Goal: Transaction & Acquisition: Obtain resource

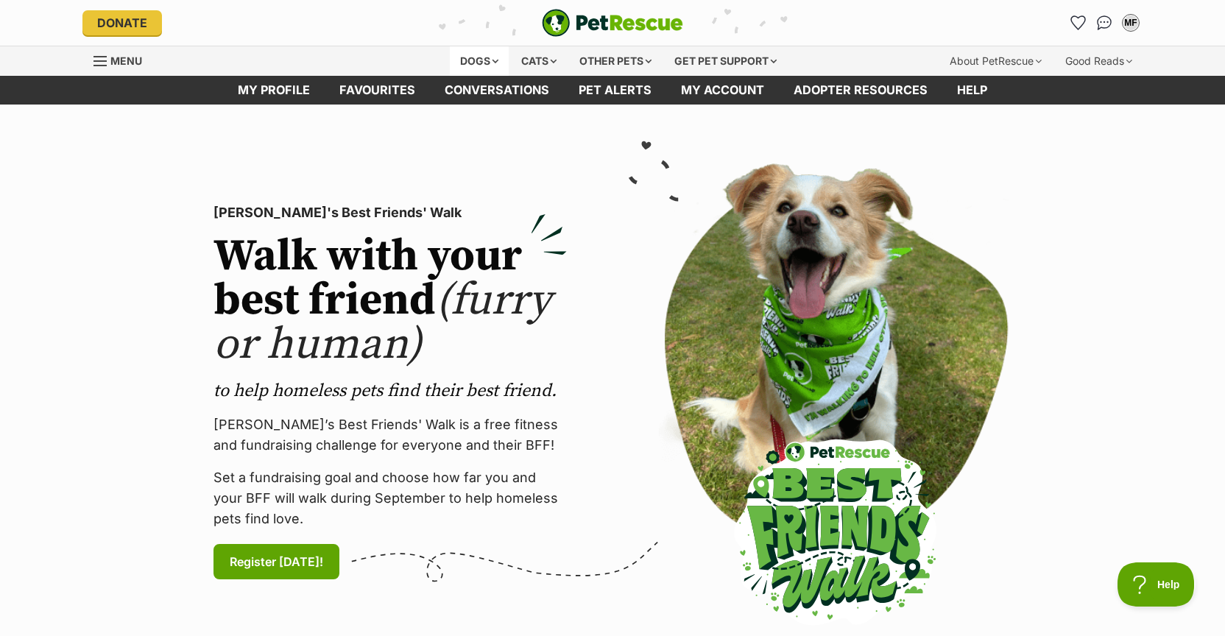
click at [456, 62] on div "Dogs" at bounding box center [479, 60] width 59 height 29
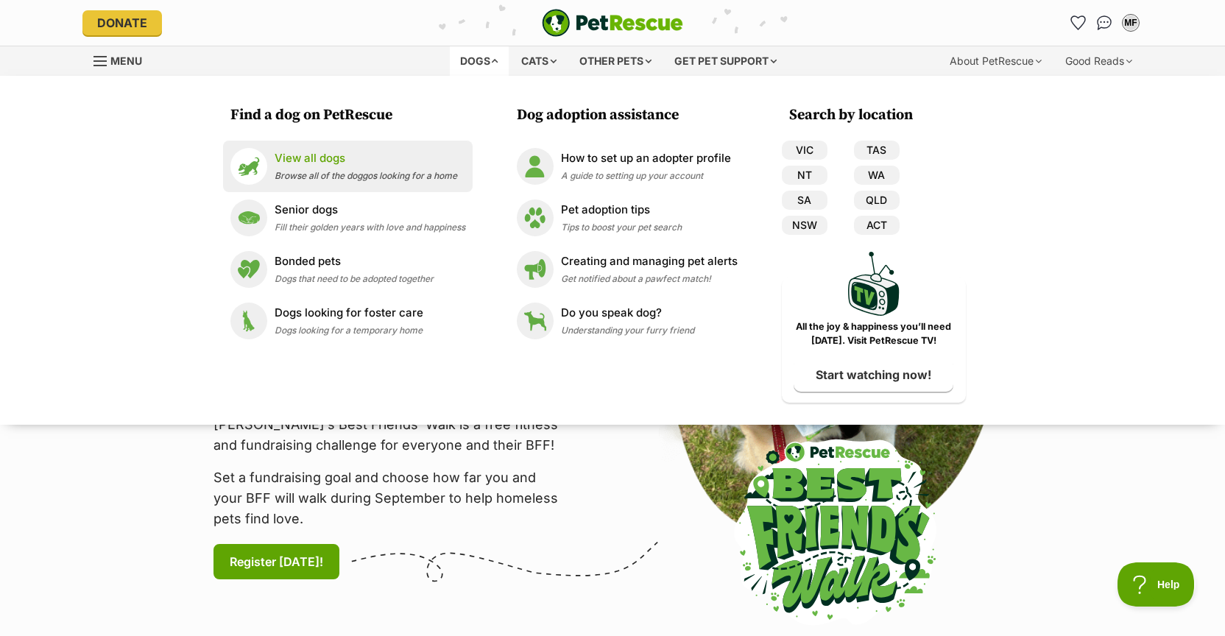
click at [341, 160] on p "View all dogs" at bounding box center [366, 158] width 183 height 17
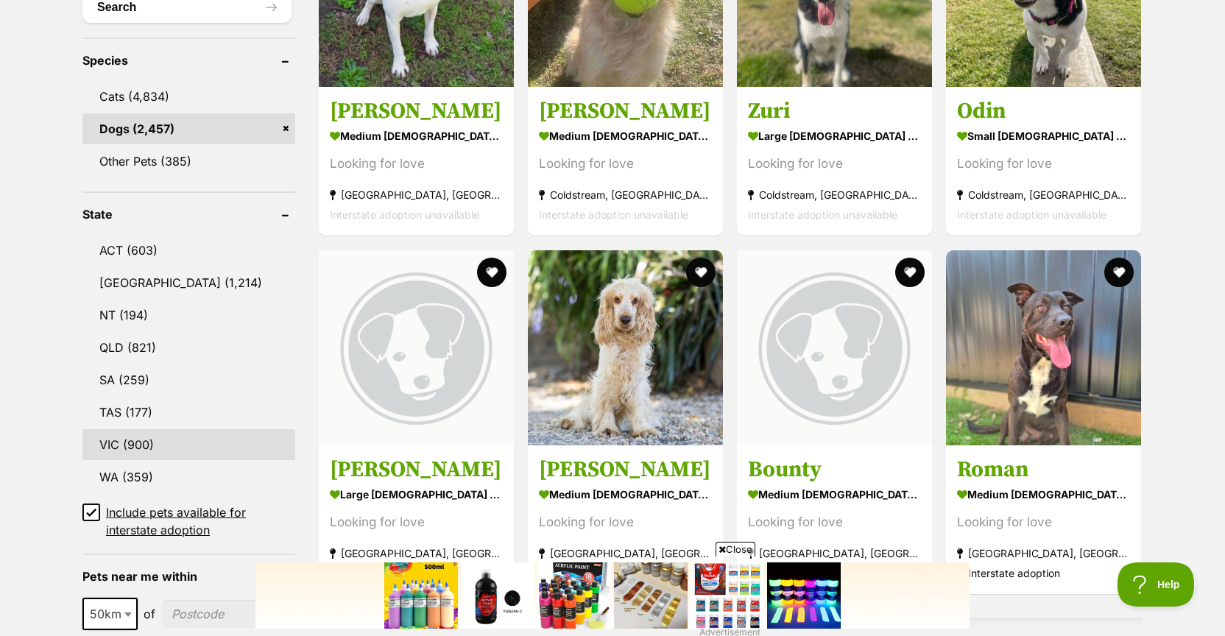
click at [135, 445] on link "VIC (900)" at bounding box center [188, 444] width 213 height 31
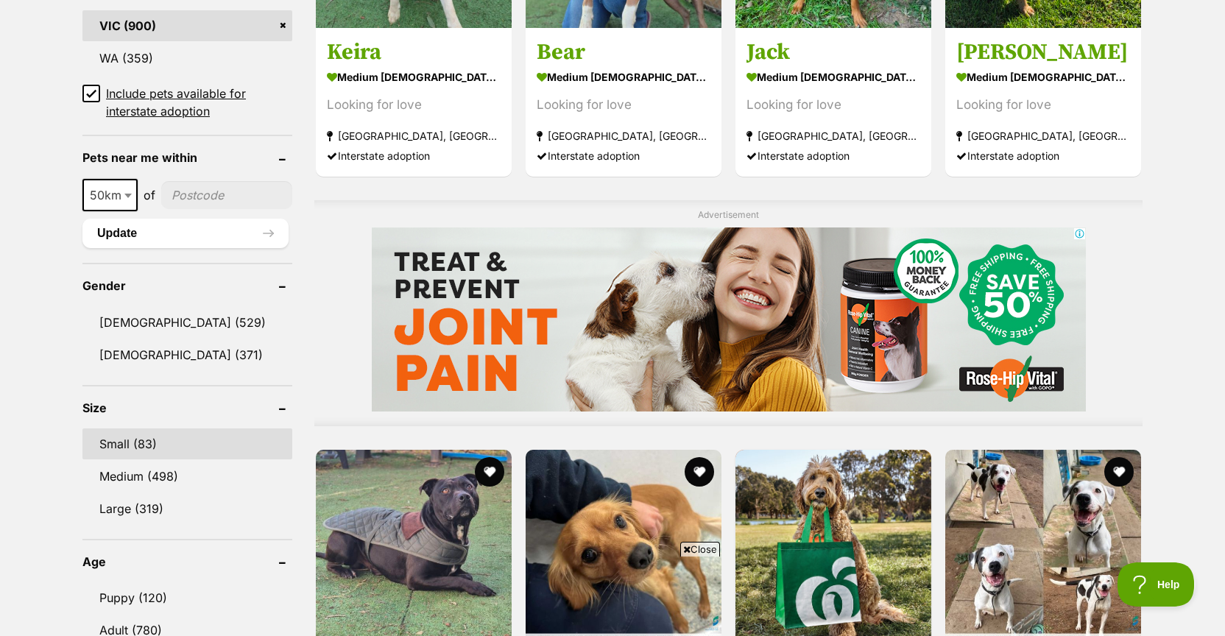
click at [147, 443] on link "Small (83)" at bounding box center [187, 443] width 210 height 31
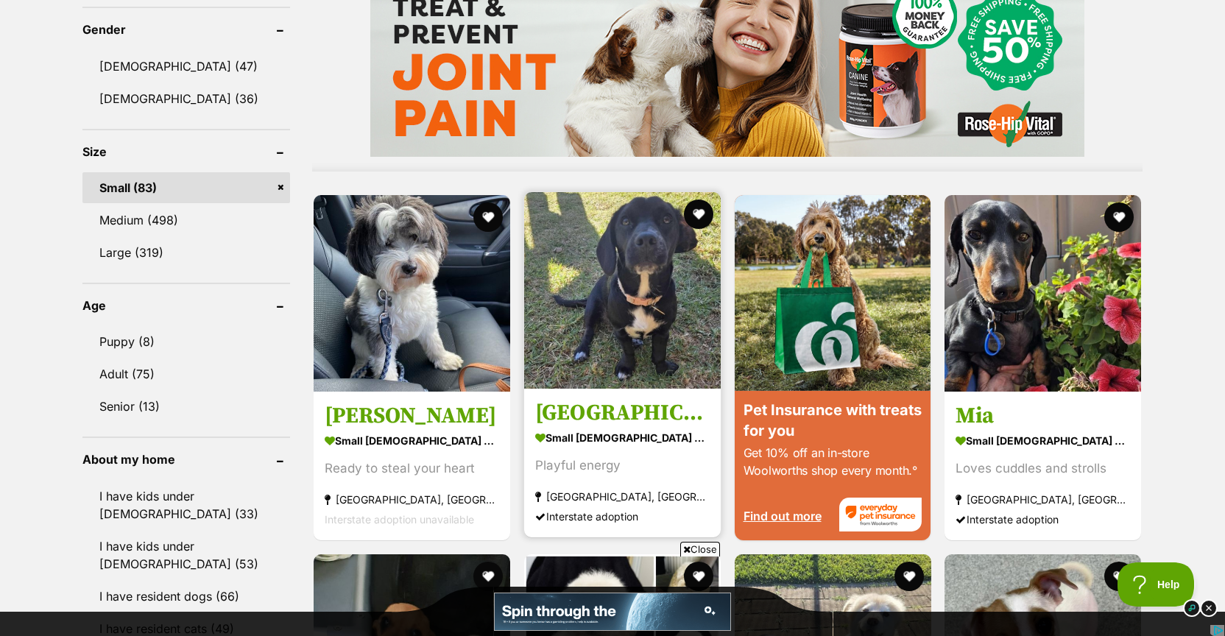
scroll to position [1270, 0]
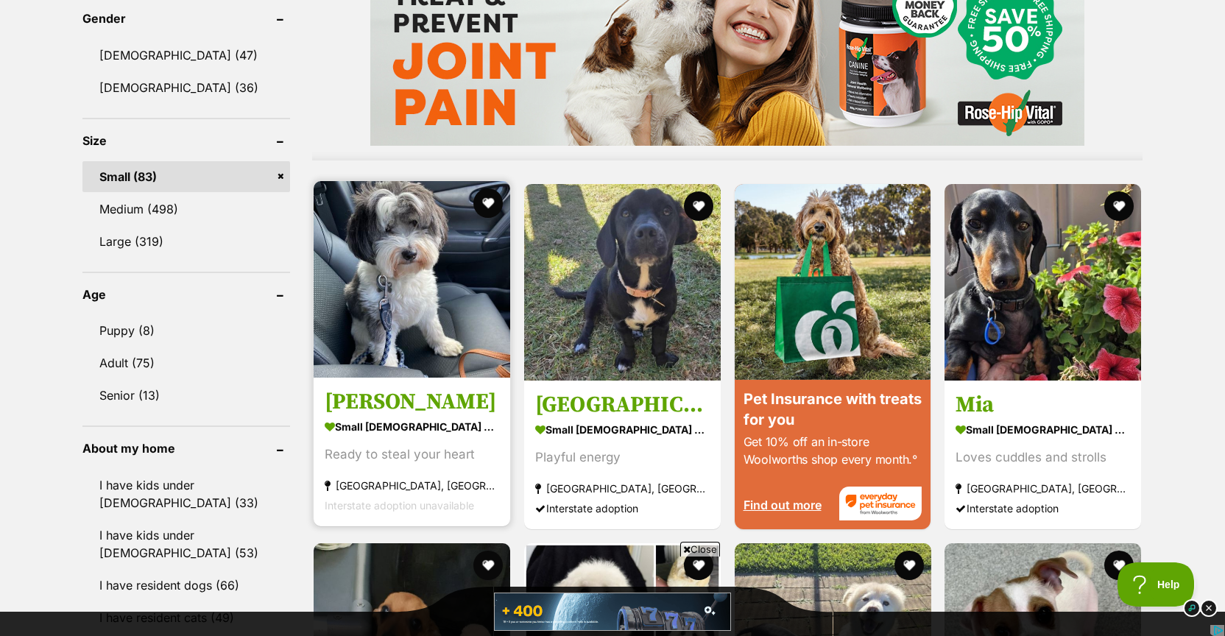
click at [349, 378] on img at bounding box center [412, 279] width 197 height 197
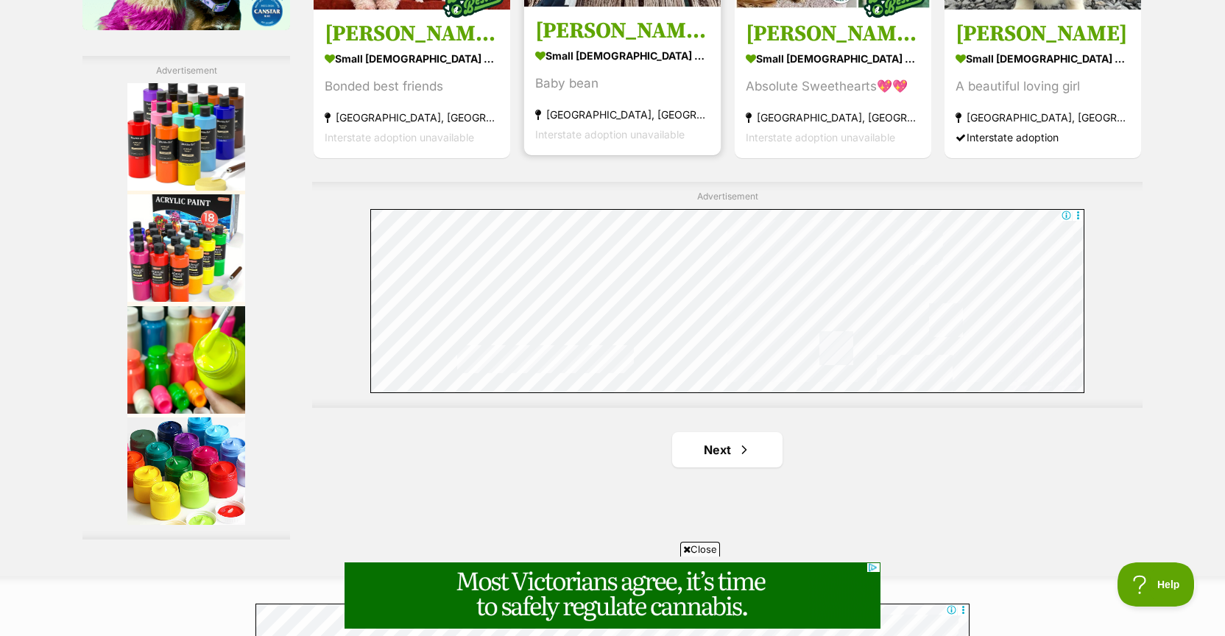
scroll to position [2666, 0]
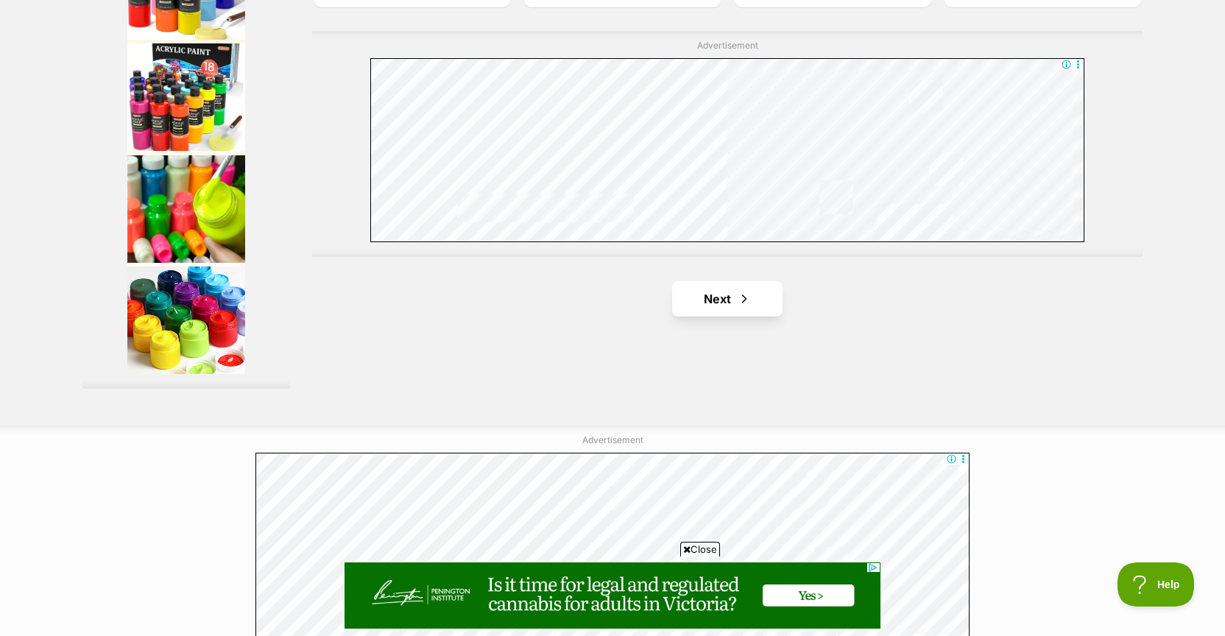
click at [710, 316] on link "Next" at bounding box center [727, 298] width 110 height 35
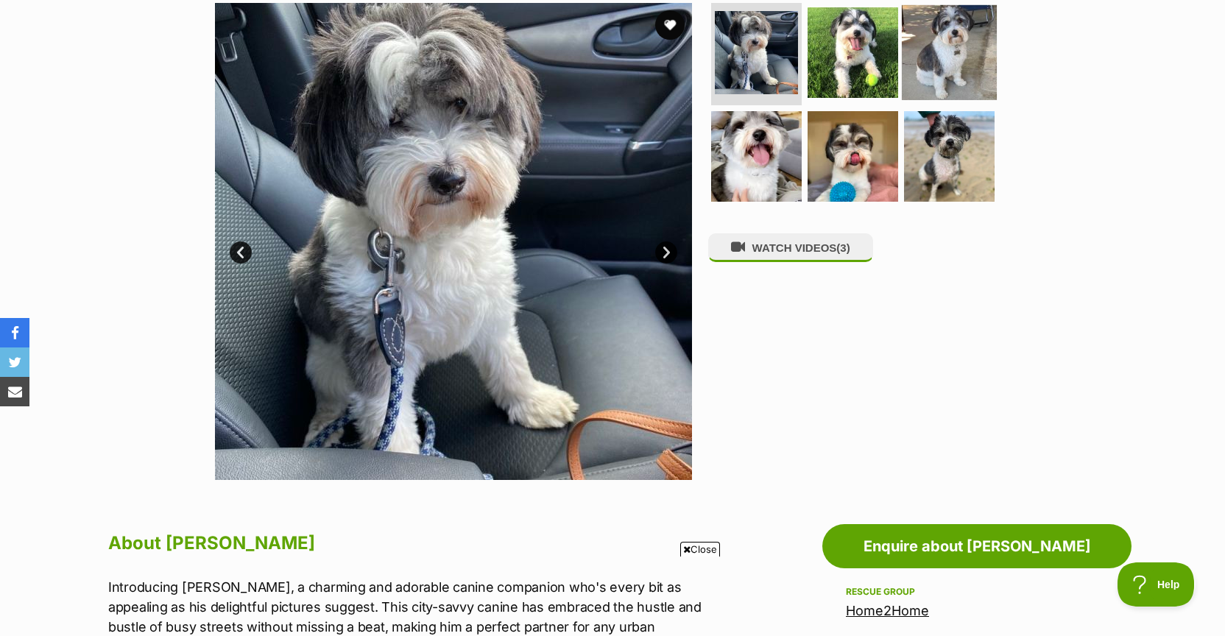
click at [963, 48] on img at bounding box center [949, 51] width 95 height 95
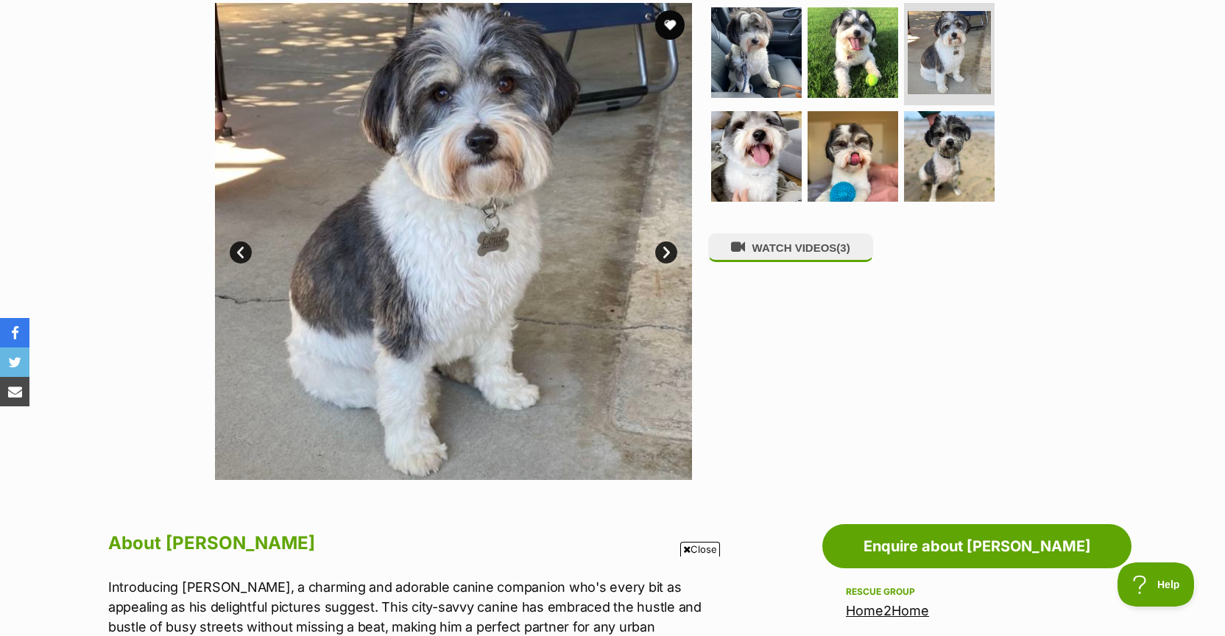
scroll to position [304, 0]
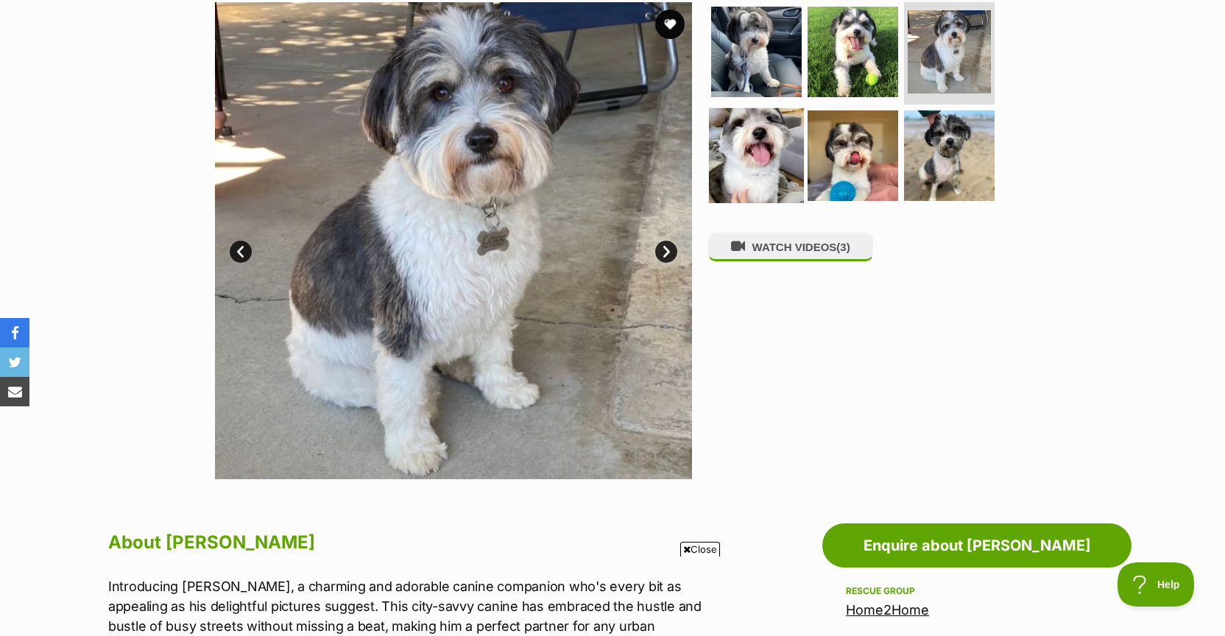
click at [774, 155] on img at bounding box center [756, 155] width 95 height 95
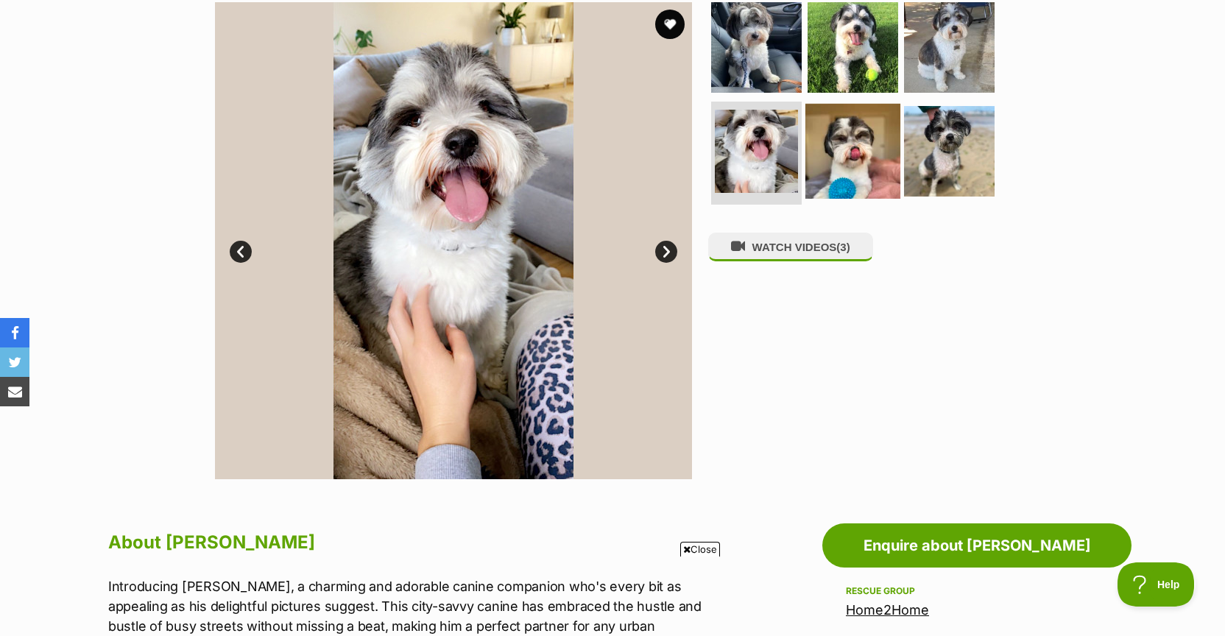
click at [832, 158] on img at bounding box center [852, 151] width 95 height 95
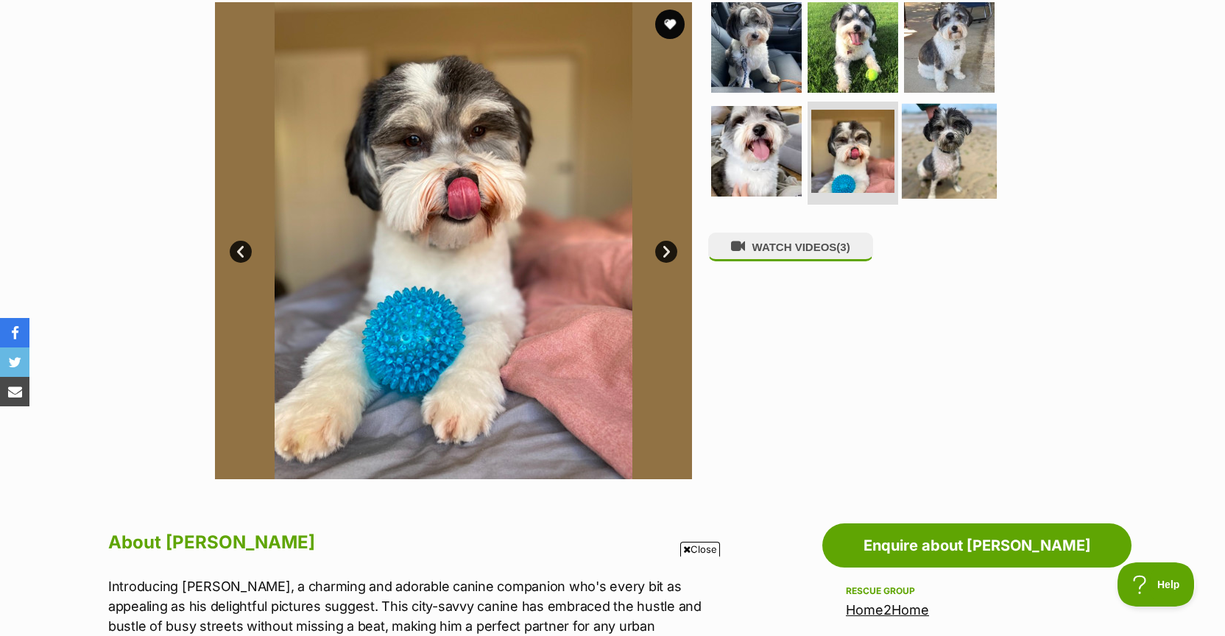
click at [943, 161] on img at bounding box center [949, 151] width 95 height 95
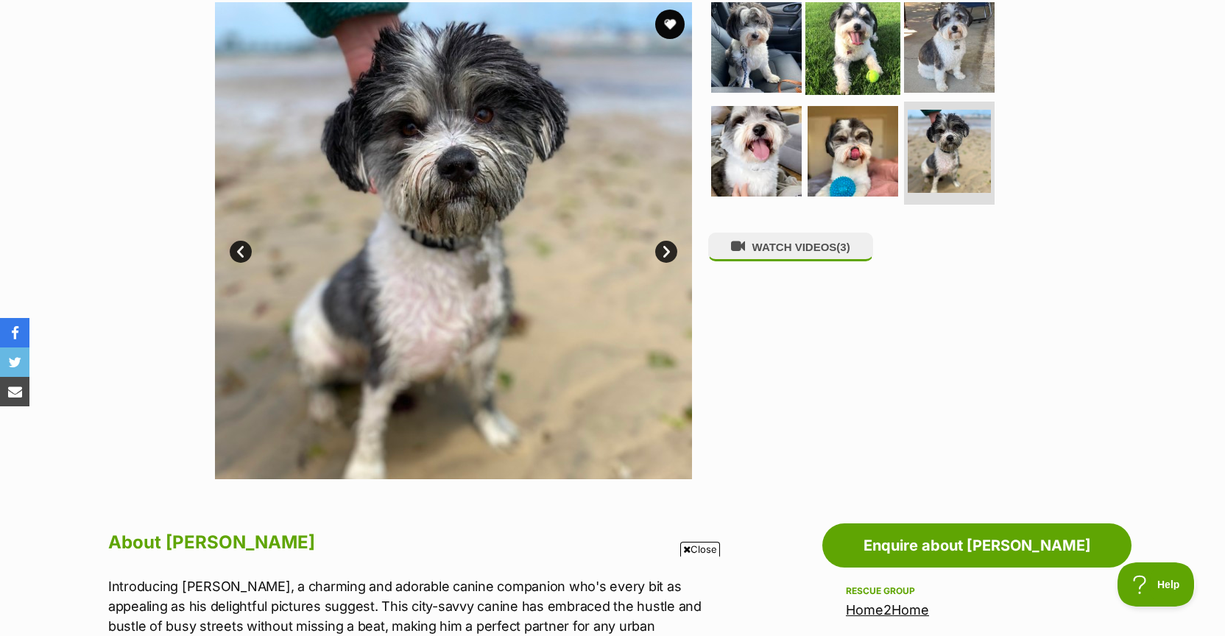
click at [871, 37] on img at bounding box center [852, 46] width 95 height 95
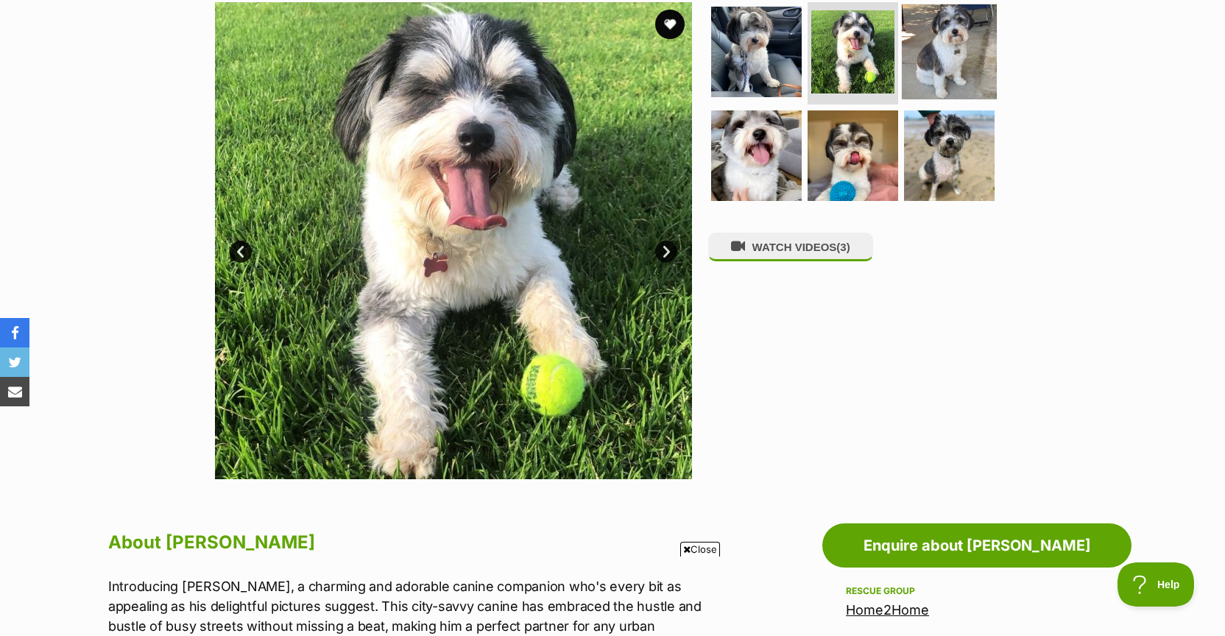
click at [926, 38] on img at bounding box center [949, 51] width 95 height 95
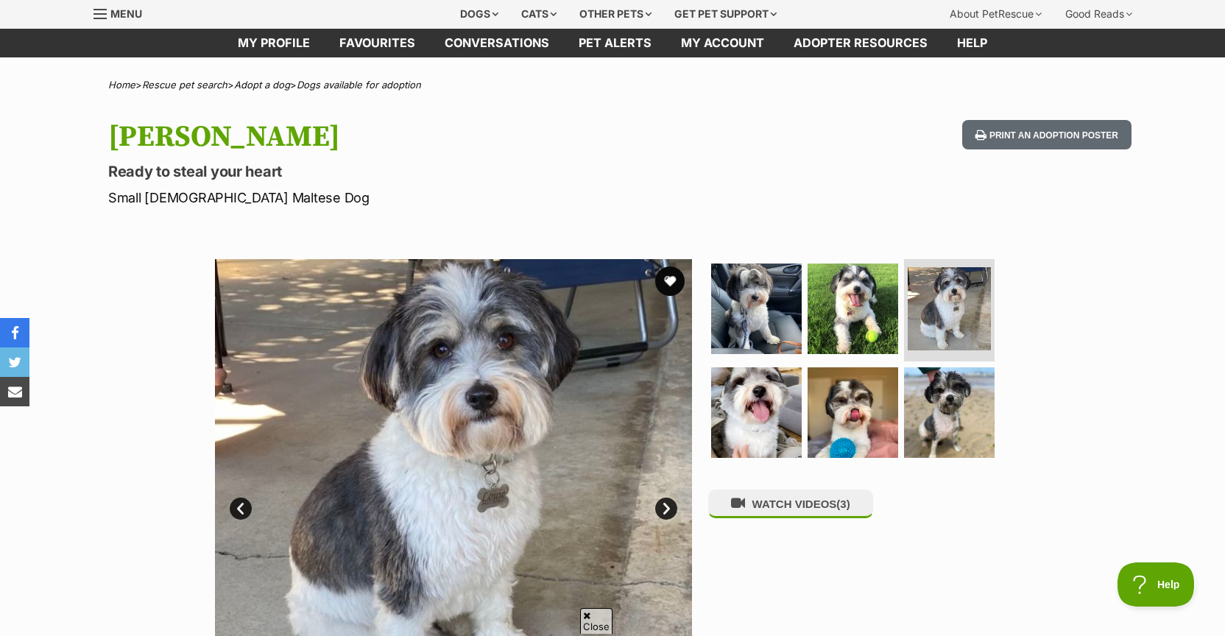
scroll to position [0, 0]
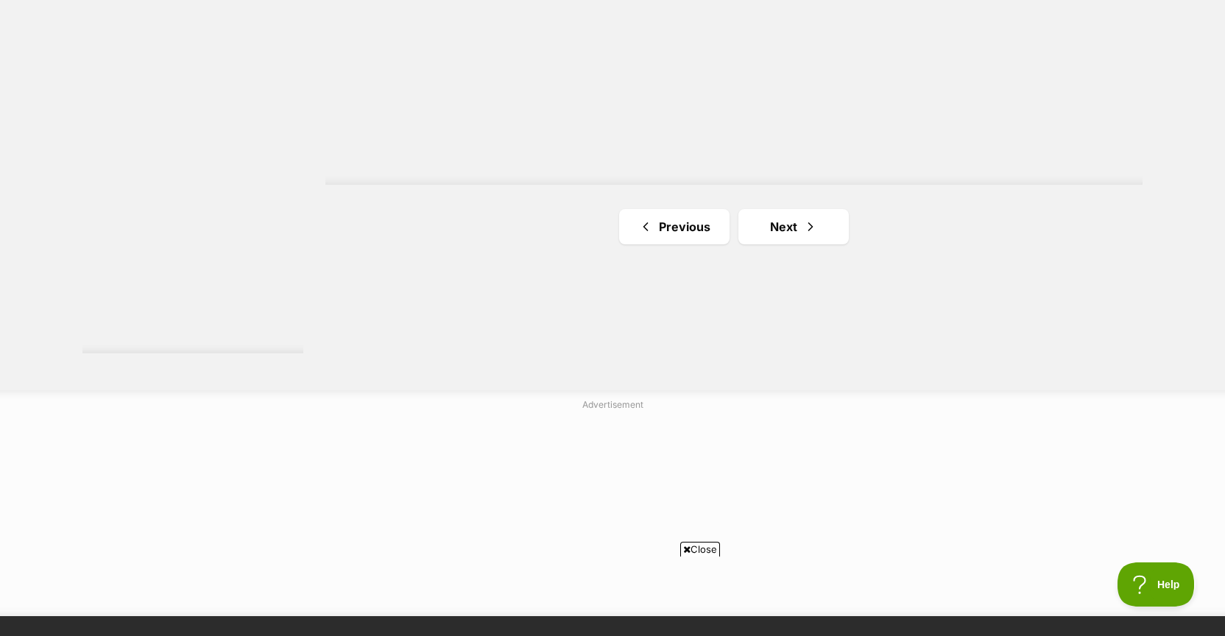
scroll to position [2724, 0]
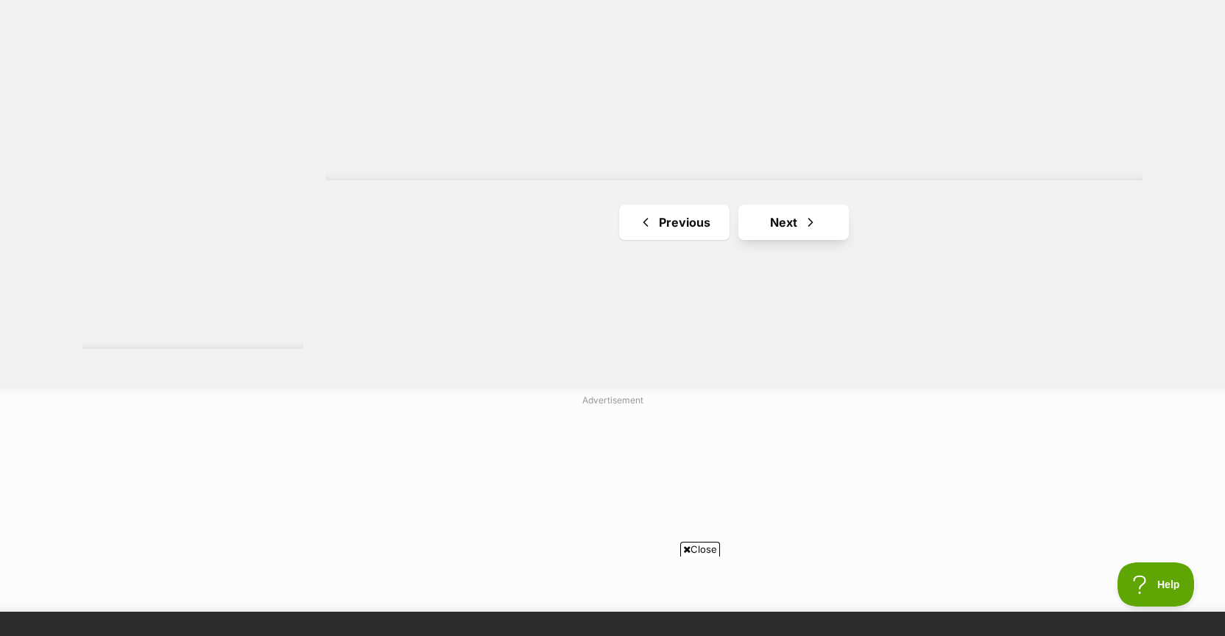
click at [793, 223] on link "Next" at bounding box center [793, 222] width 110 height 35
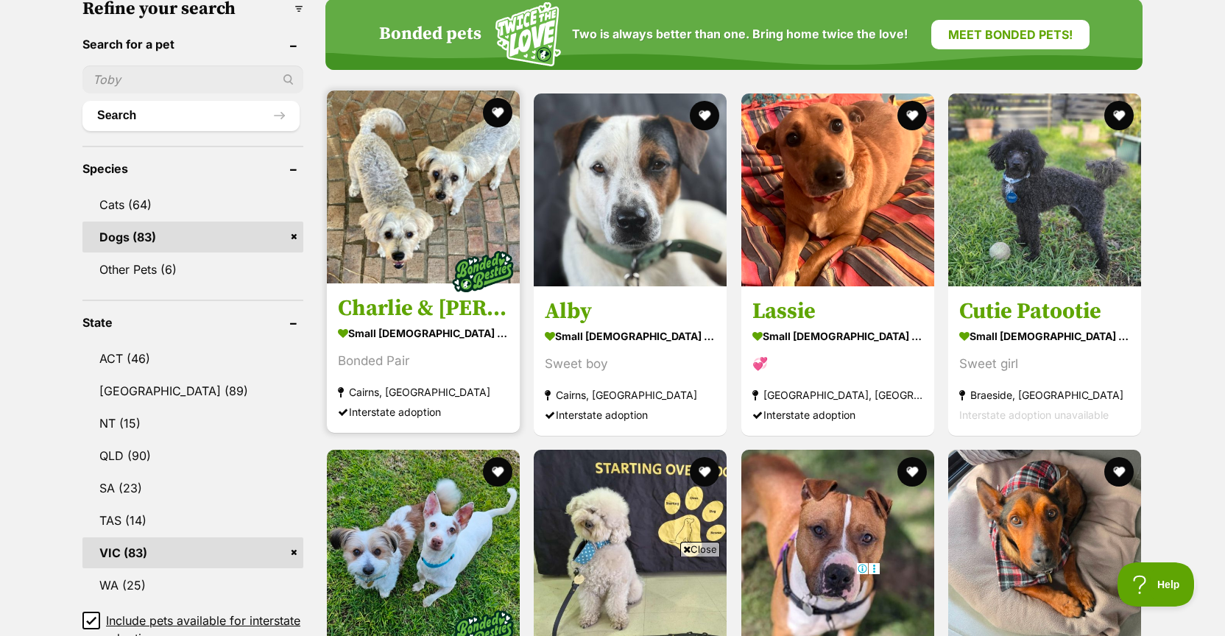
scroll to position [517, 0]
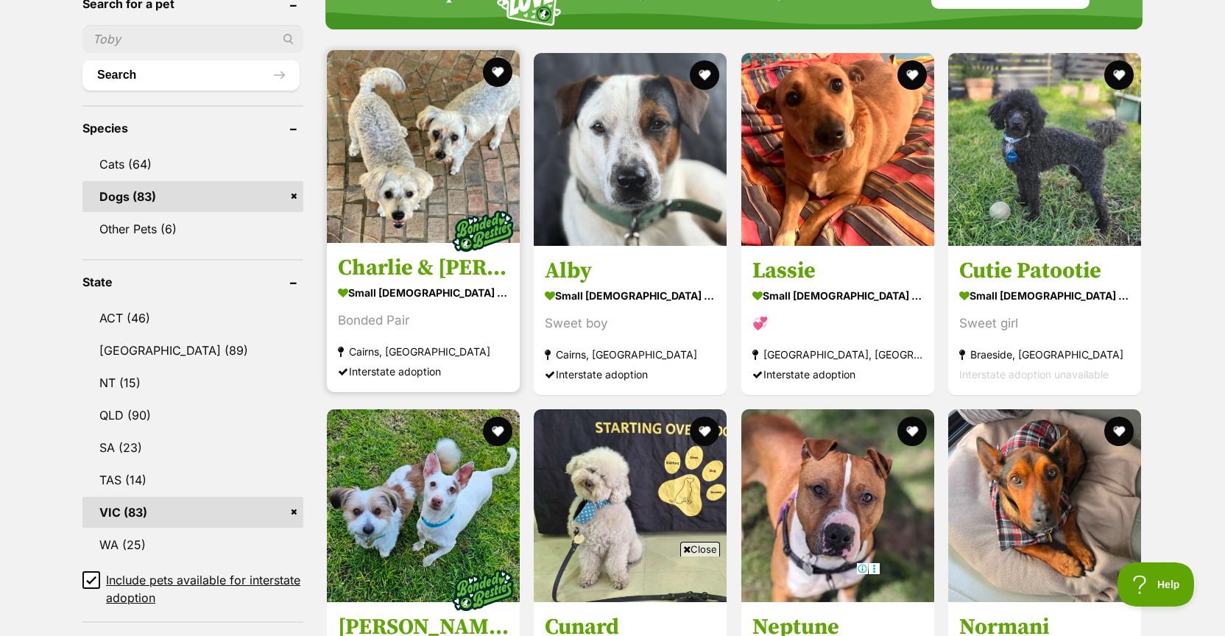
click at [450, 185] on img at bounding box center [423, 146] width 193 height 193
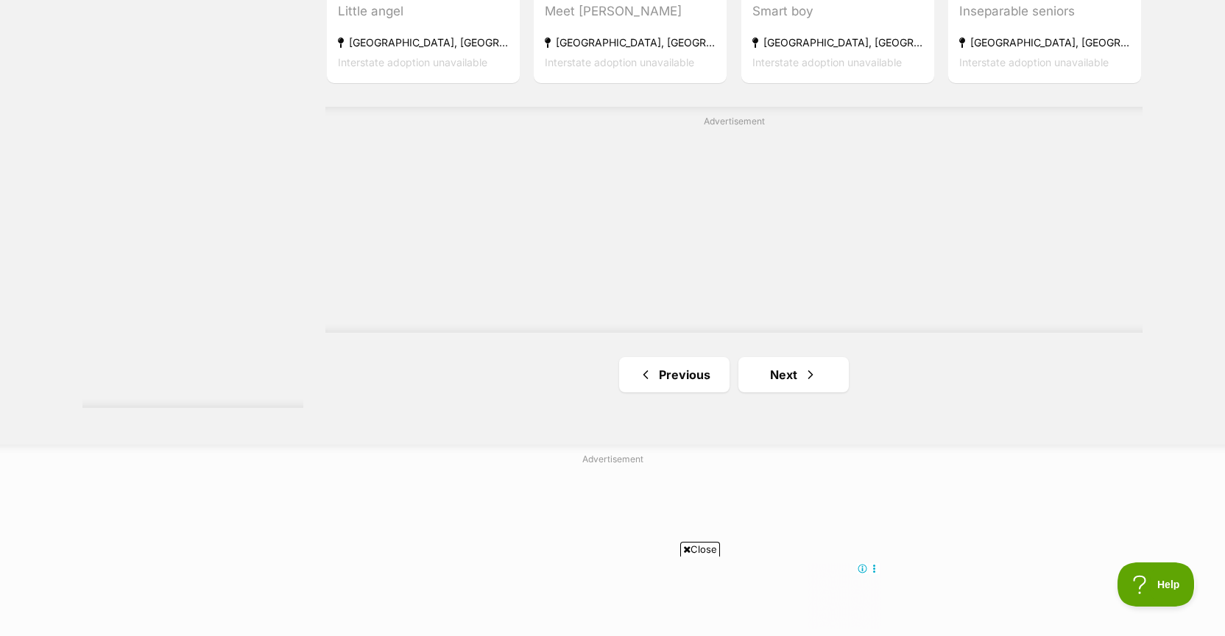
scroll to position [2771, 0]
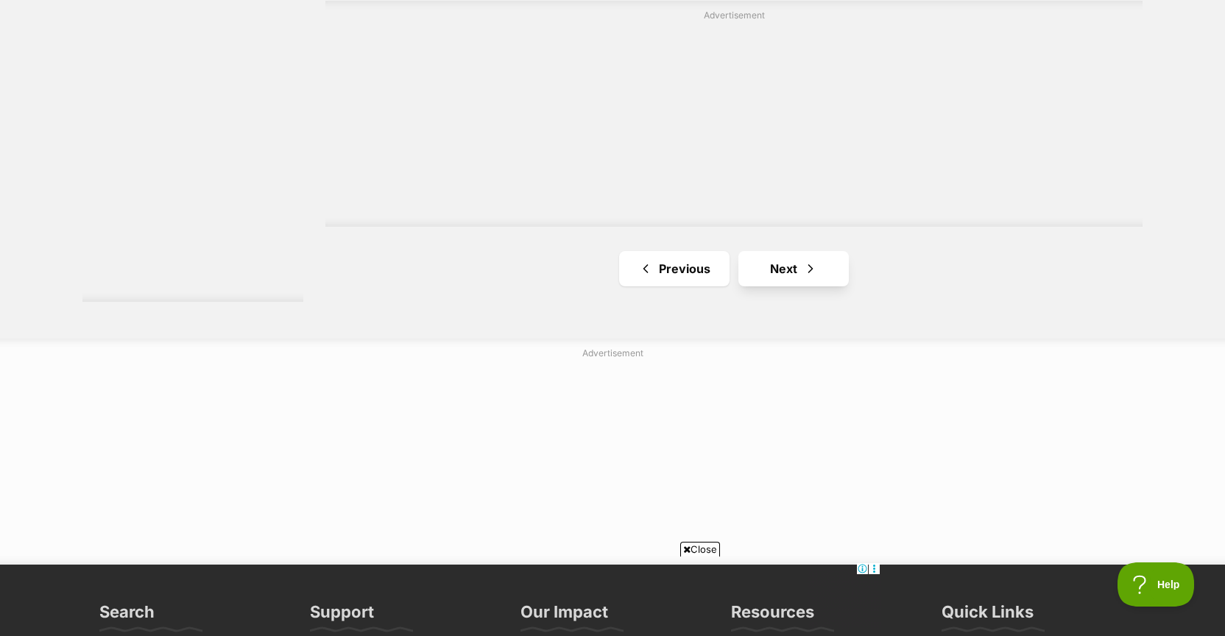
click at [796, 265] on link "Next" at bounding box center [793, 268] width 110 height 35
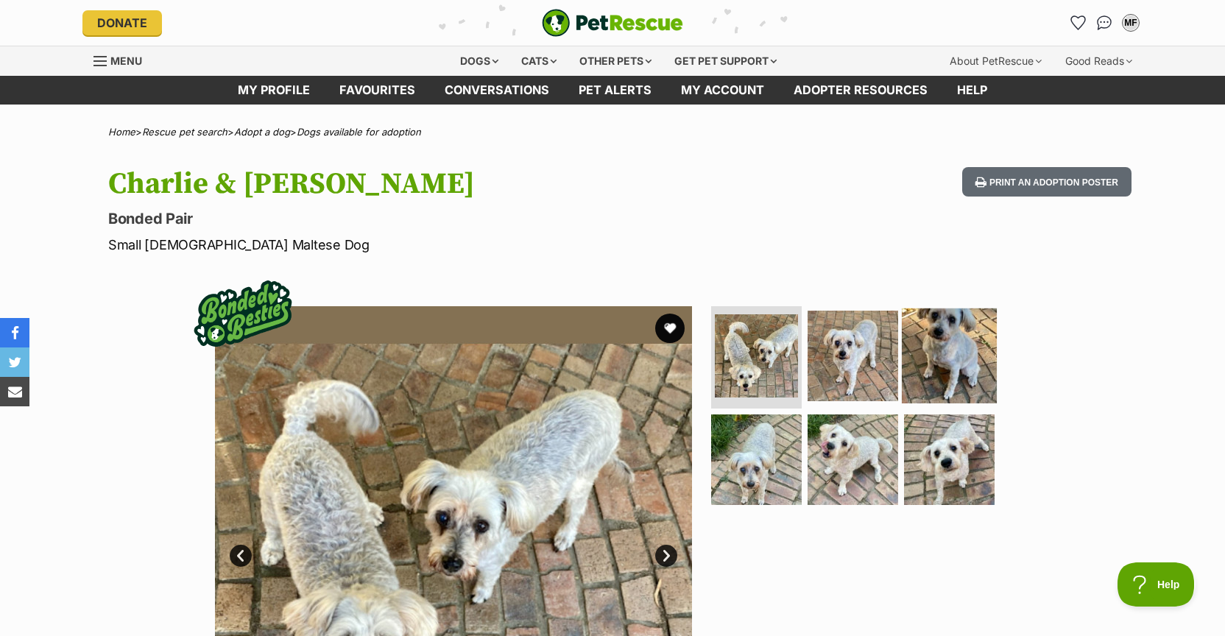
click at [960, 361] on img at bounding box center [949, 355] width 95 height 95
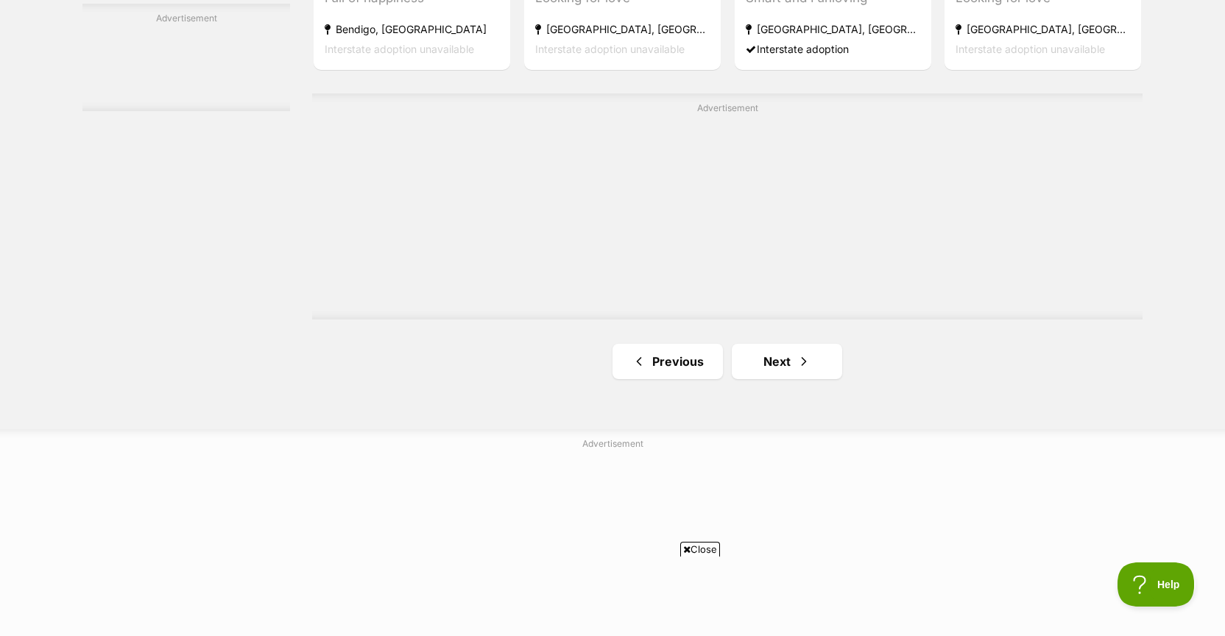
scroll to position [2708, 0]
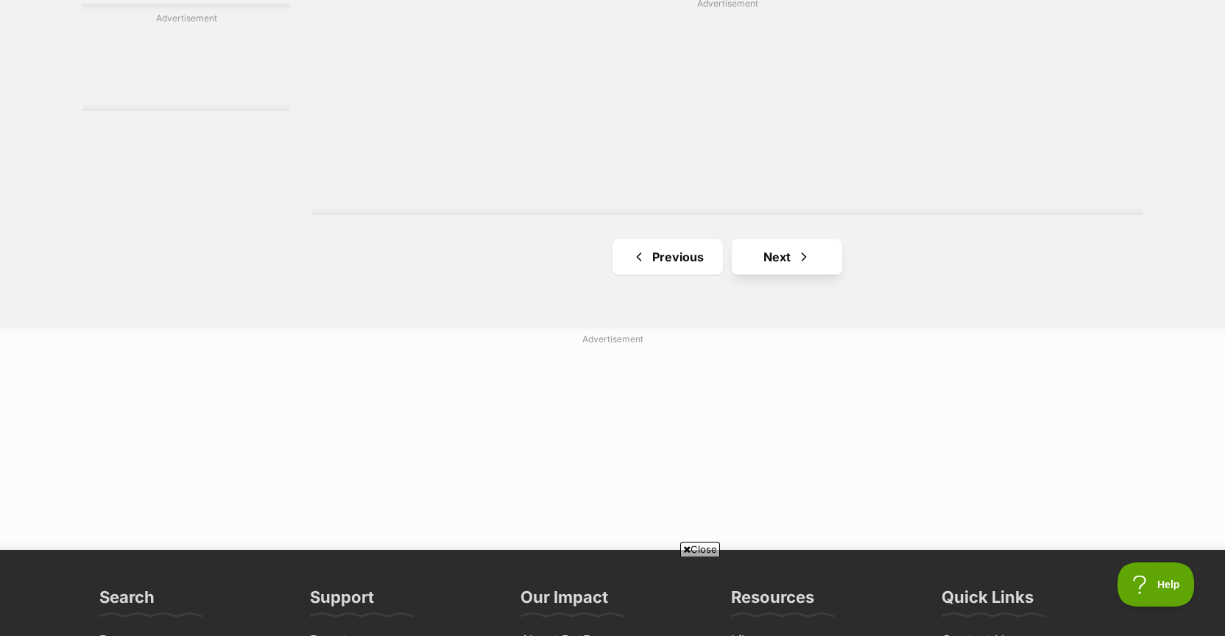
click at [796, 266] on span "Next page" at bounding box center [803, 257] width 15 height 18
